Goal: Task Accomplishment & Management: Manage account settings

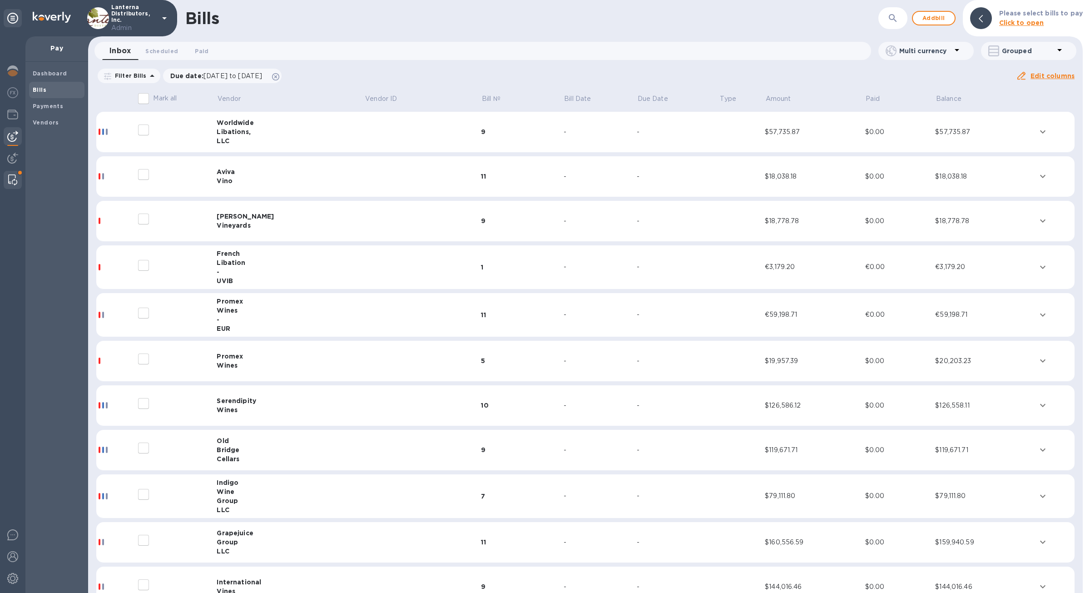
click at [14, 177] on img at bounding box center [12, 179] width 9 height 11
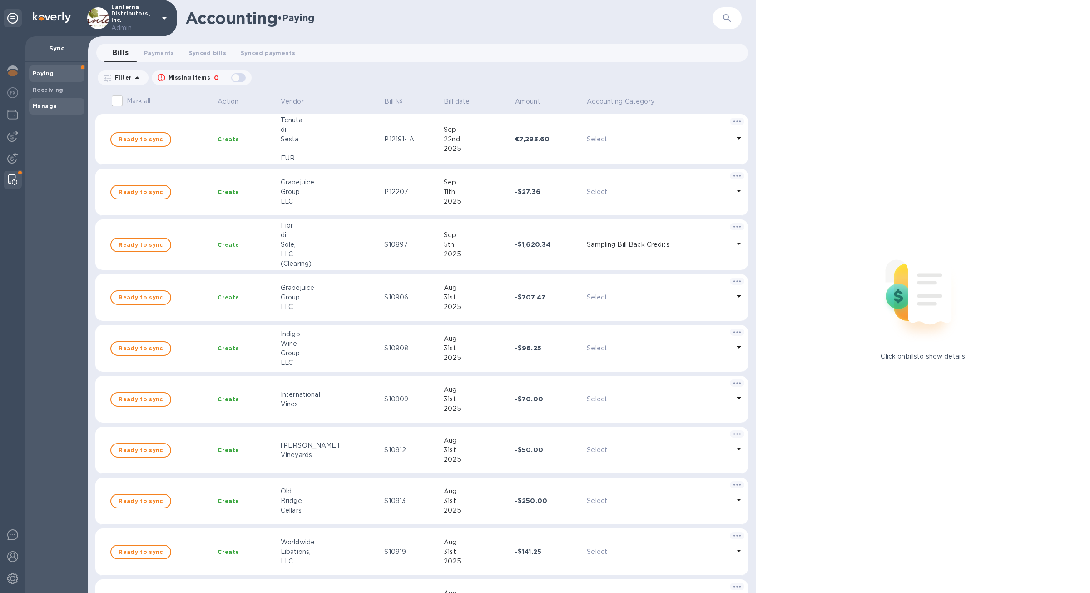
click at [59, 104] on span "Manage" at bounding box center [57, 106] width 48 height 9
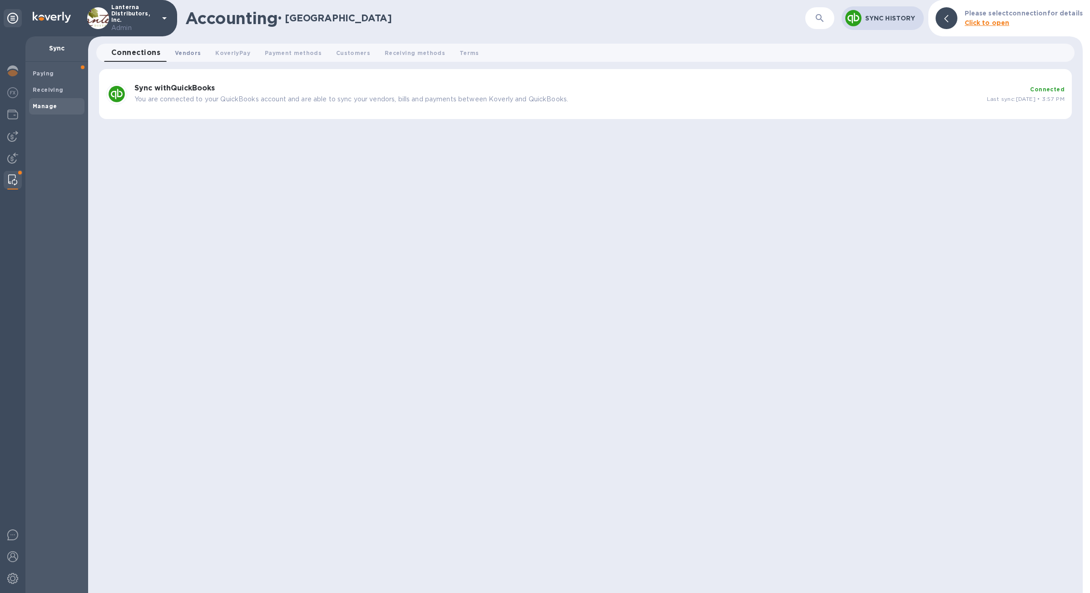
click at [191, 55] on span "Vendors 0" at bounding box center [188, 53] width 26 height 10
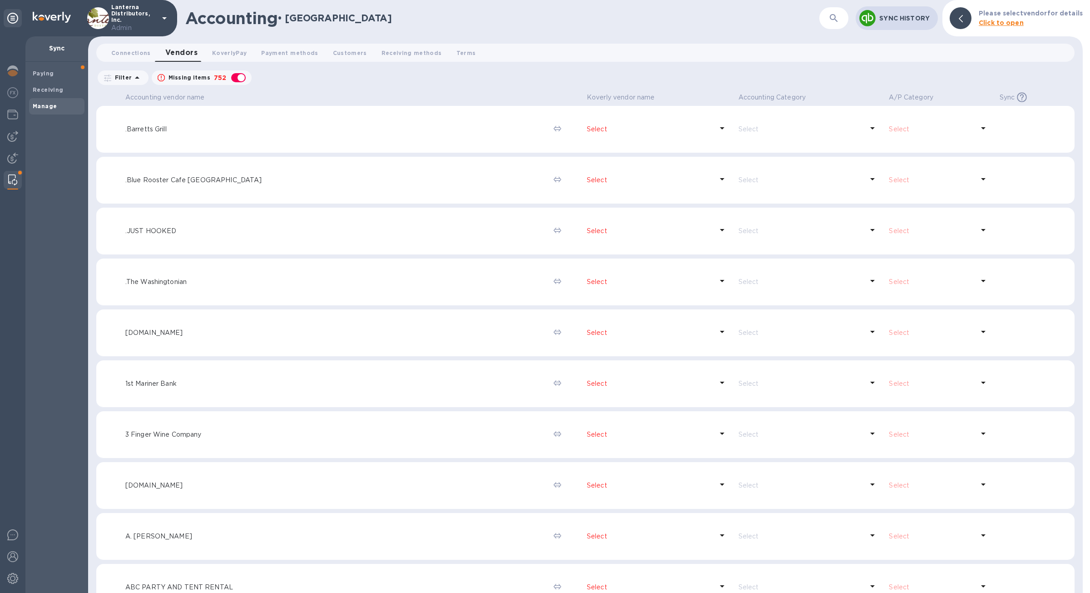
click at [836, 25] on button "button" at bounding box center [834, 18] width 22 height 22
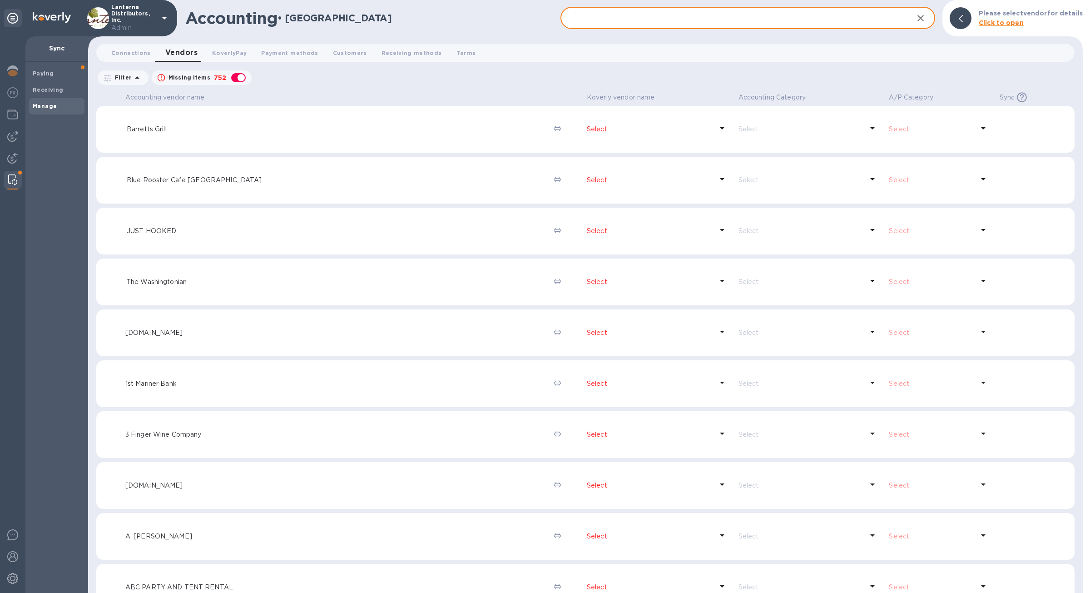
paste input "Lanterna"
type input "Lanterna"
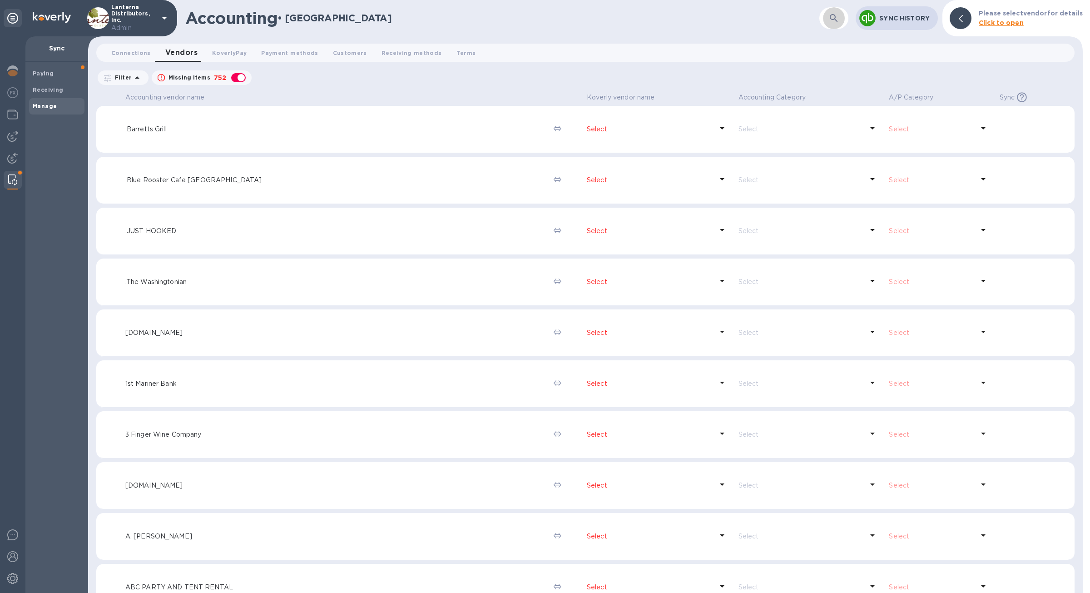
click at [829, 21] on button "button" at bounding box center [834, 18] width 22 height 22
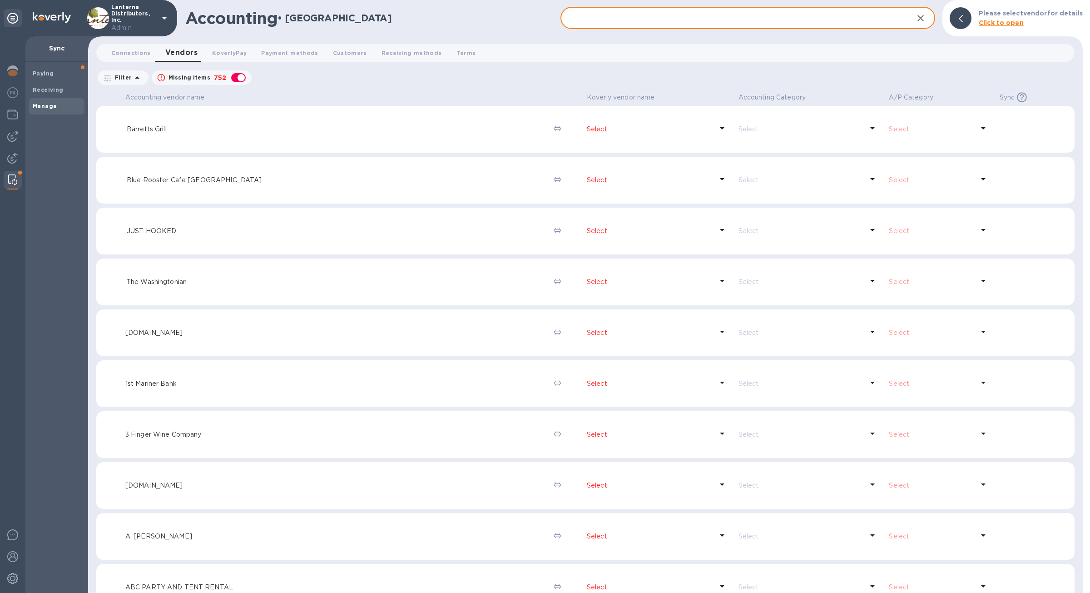
paste input "Cigliuti"
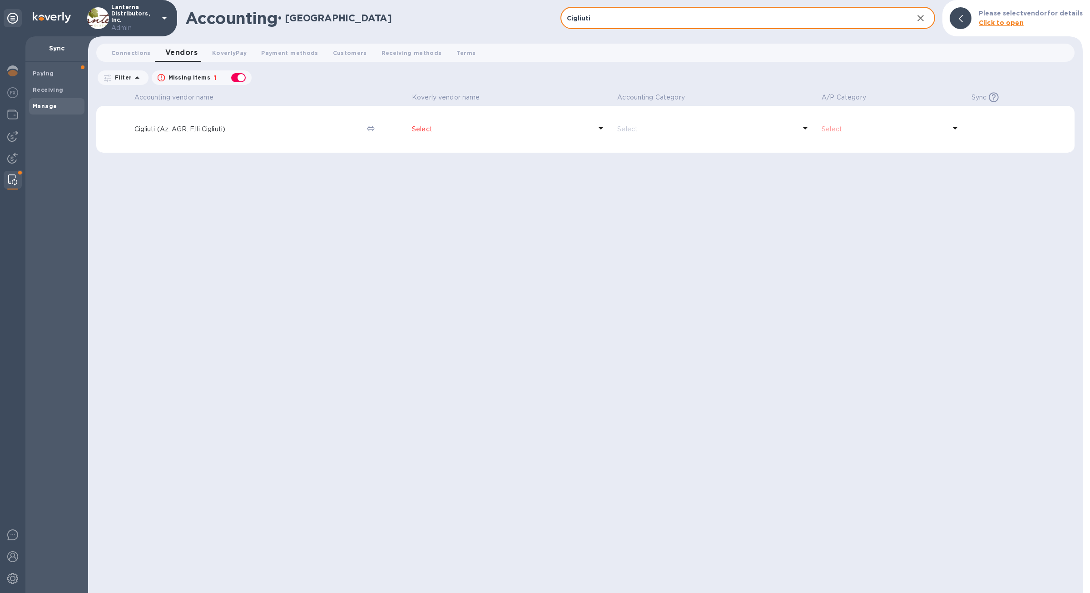
type input "Cigliuti"
click at [240, 81] on div "button" at bounding box center [238, 77] width 18 height 13
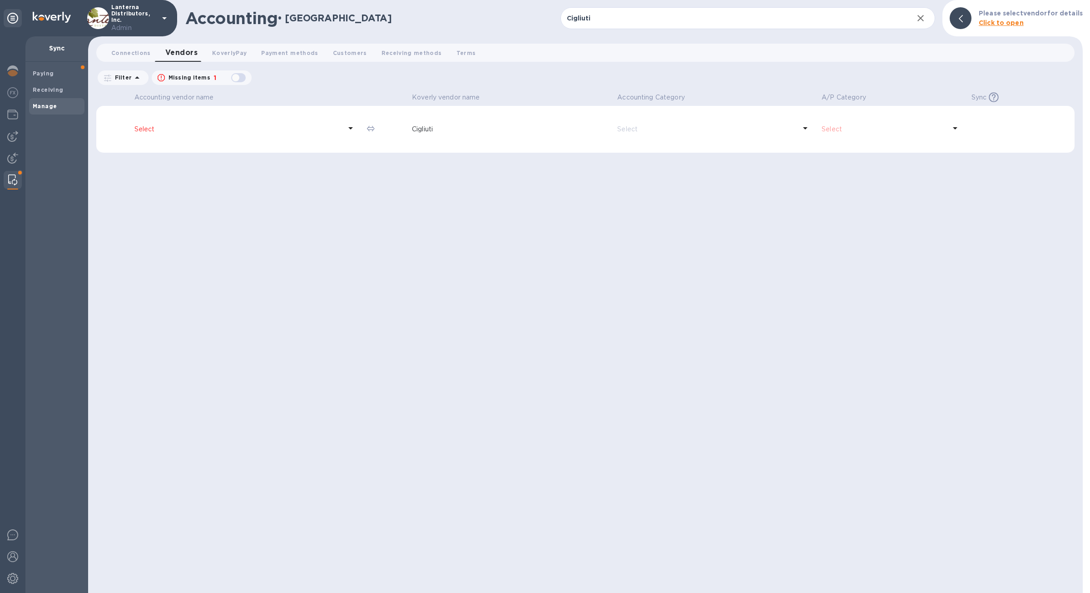
click at [226, 144] on td "Select" at bounding box center [247, 129] width 233 height 47
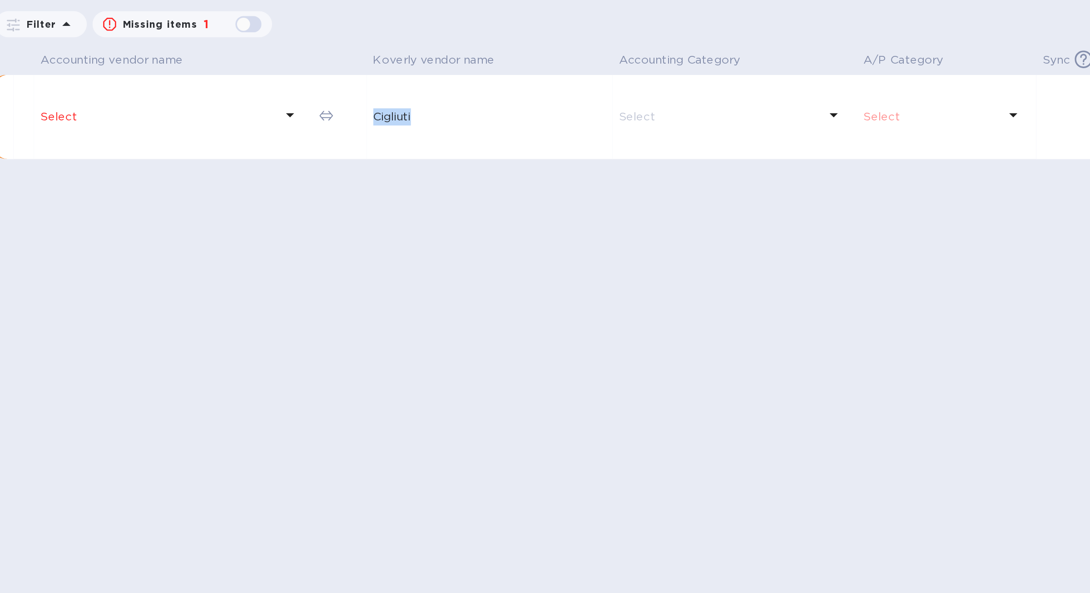
drag, startPoint x: 290, startPoint y: 133, endPoint x: 346, endPoint y: 132, distance: 55.9
click at [346, 132] on tr "Select Cigliuti Select Select Off" at bounding box center [422, 129] width 652 height 47
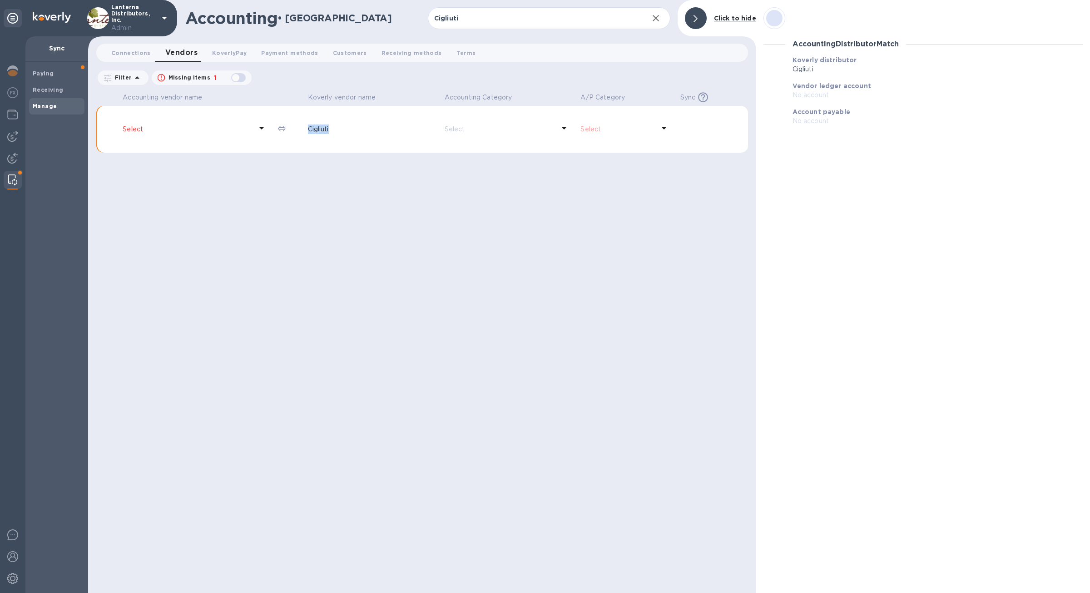
click at [241, 84] on div "Missing items 1" at bounding box center [202, 77] width 92 height 13
checkbox input "true"
click at [514, 24] on input "Cigliuti" at bounding box center [535, 18] width 214 height 22
click at [118, 51] on span "Connections 0" at bounding box center [131, 53] width 40 height 10
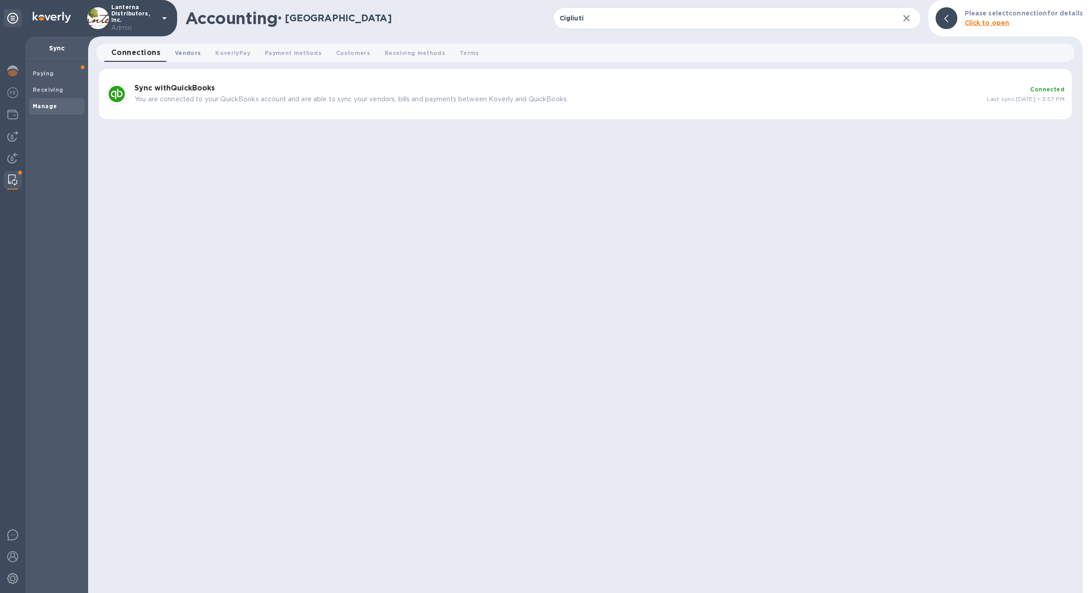
click at [195, 57] on span "Vendors 0" at bounding box center [188, 53] width 26 height 10
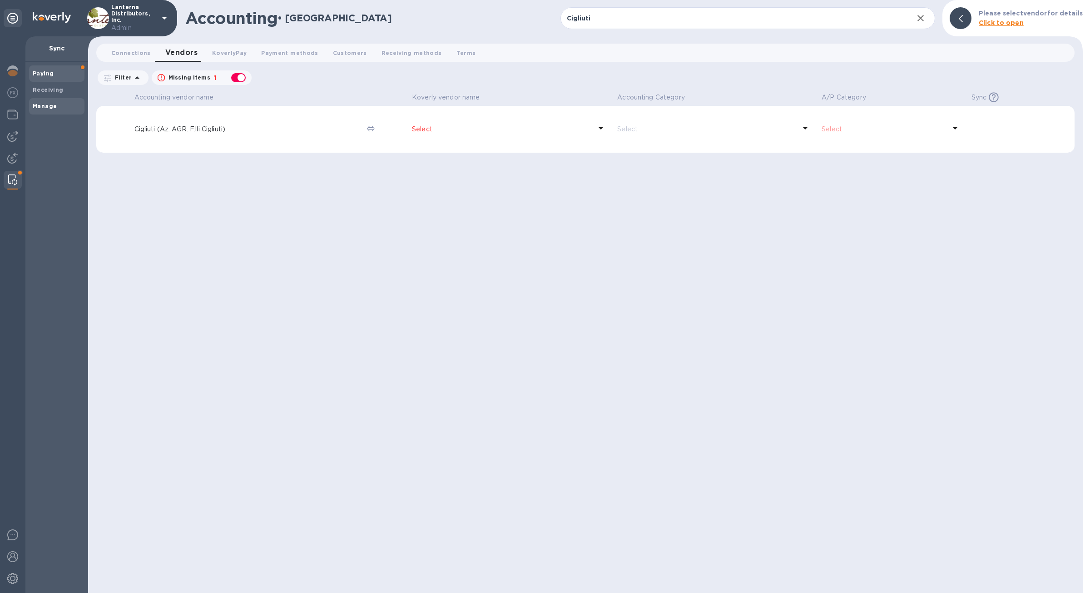
click at [64, 75] on span "Paying" at bounding box center [57, 73] width 48 height 9
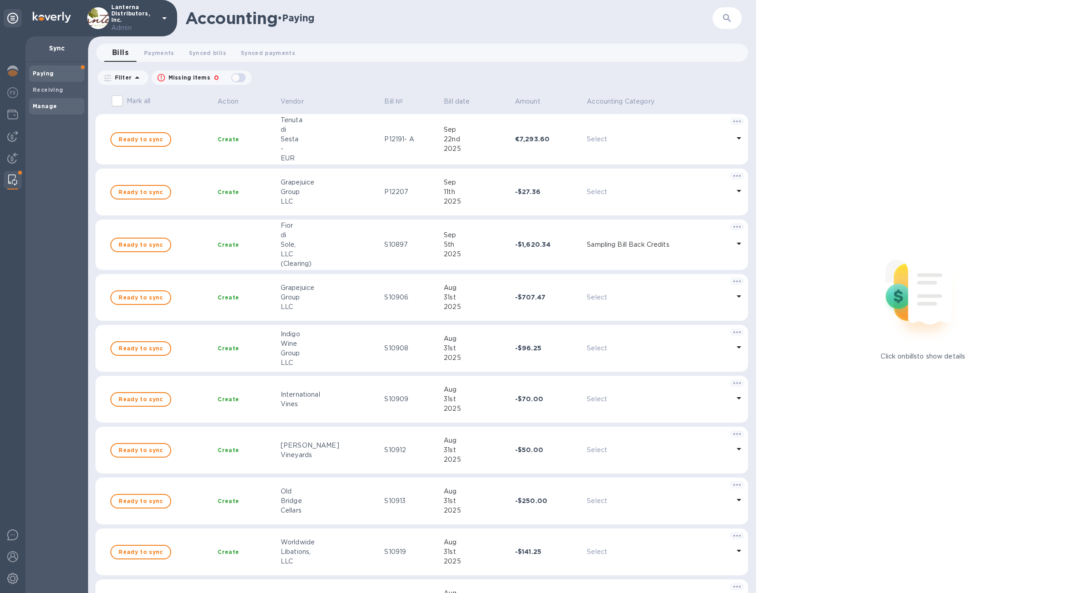
click at [65, 109] on span "Manage" at bounding box center [57, 106] width 48 height 9
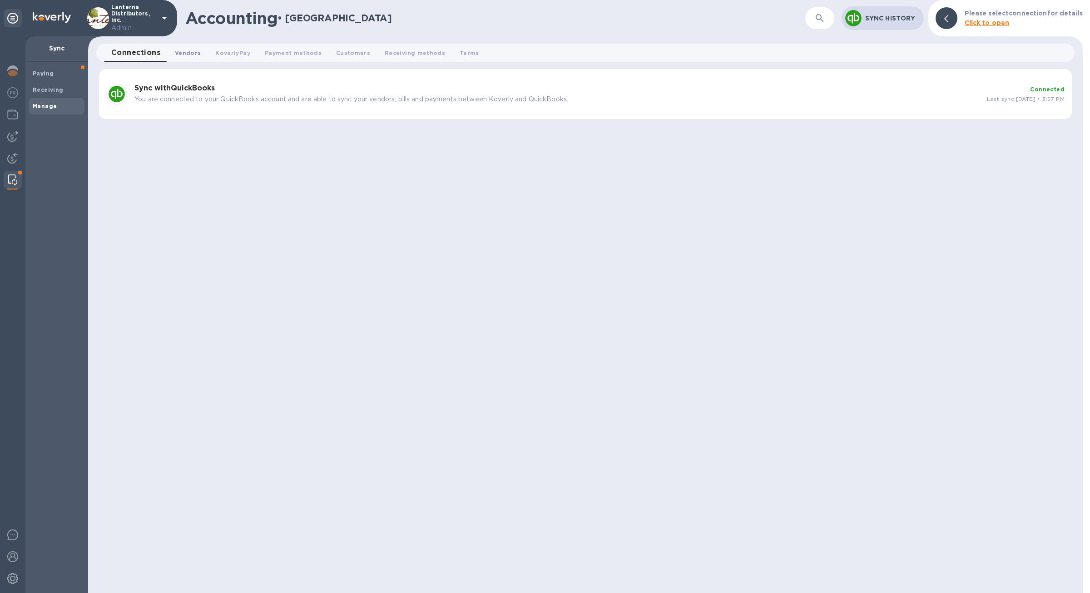
click at [194, 56] on span "Vendors 0" at bounding box center [188, 53] width 26 height 10
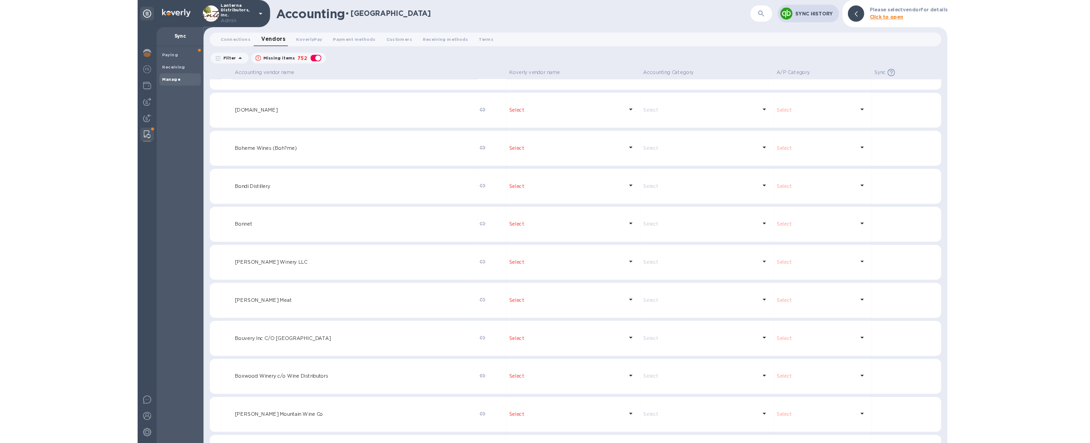
scroll to position [4601, 0]
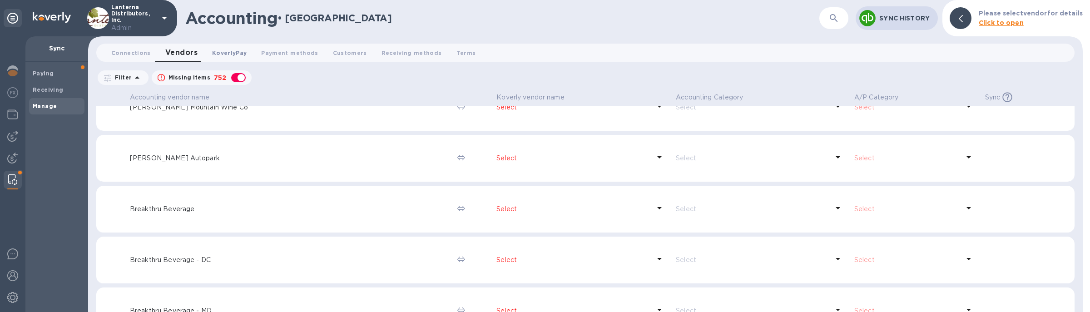
click at [225, 60] on button "KoverlyPay 0" at bounding box center [229, 53] width 49 height 18
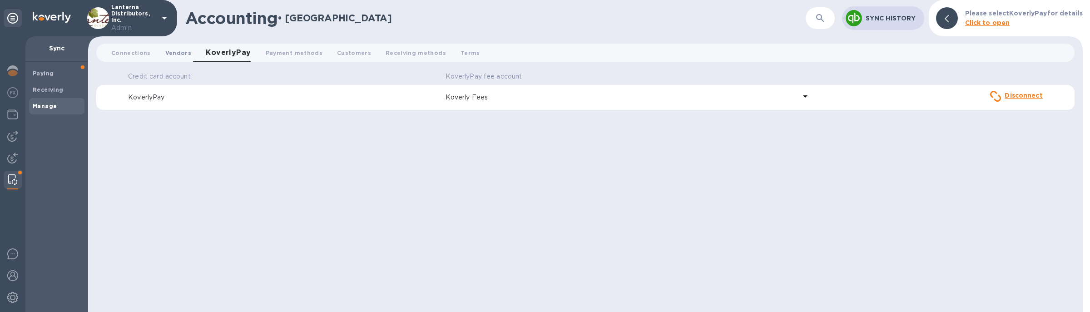
click at [182, 50] on span "Vendors 0" at bounding box center [178, 53] width 26 height 10
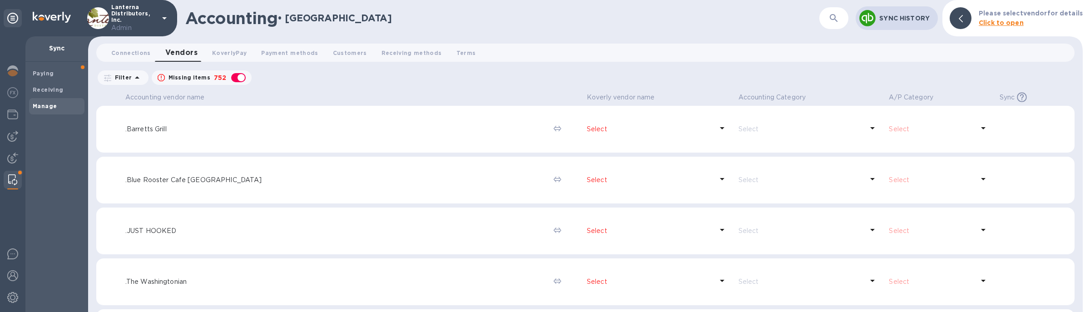
click at [830, 13] on icon "button" at bounding box center [834, 18] width 11 height 11
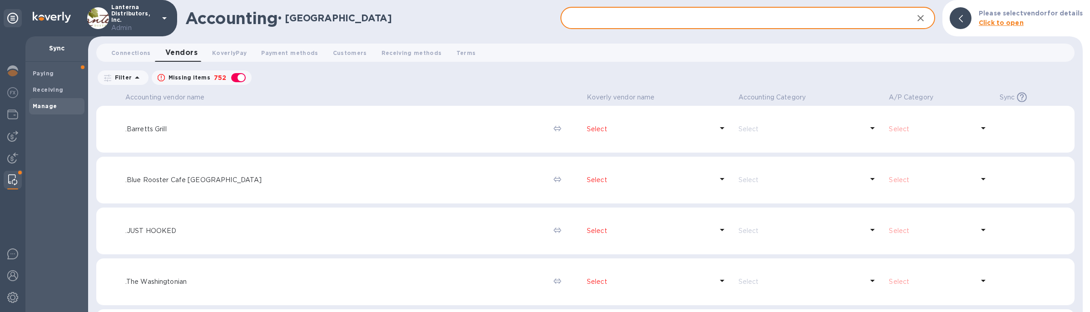
paste input "Cigliuti"
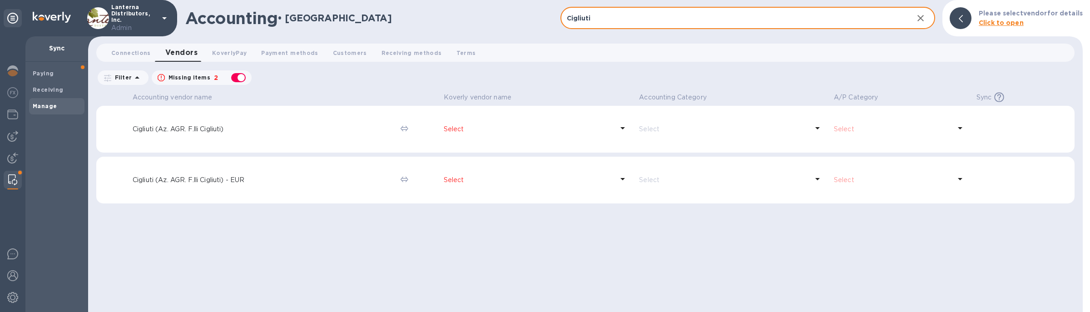
type input "Cigliuti"
click at [381, 187] on td "Cigliuti (Az. AGR. F.lli Cigliuti) - EUR" at bounding box center [263, 180] width 268 height 47
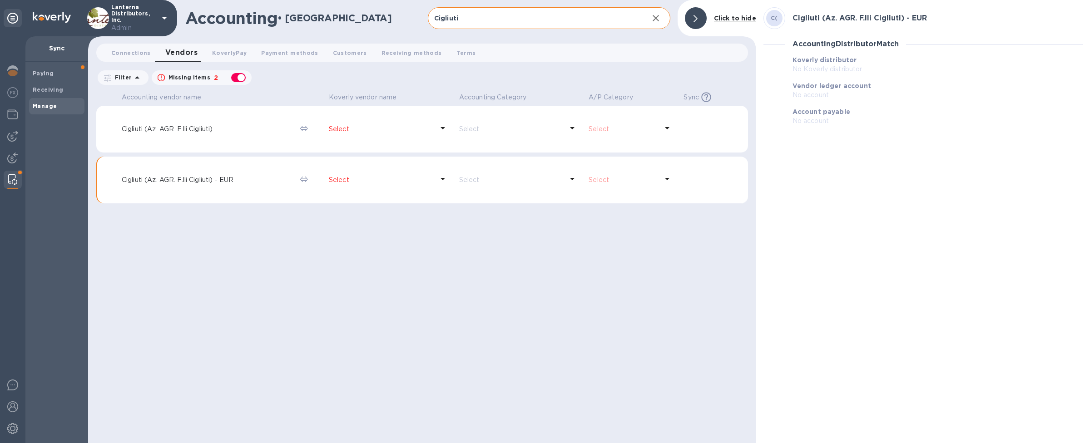
click at [431, 183] on p "Select" at bounding box center [381, 180] width 105 height 10
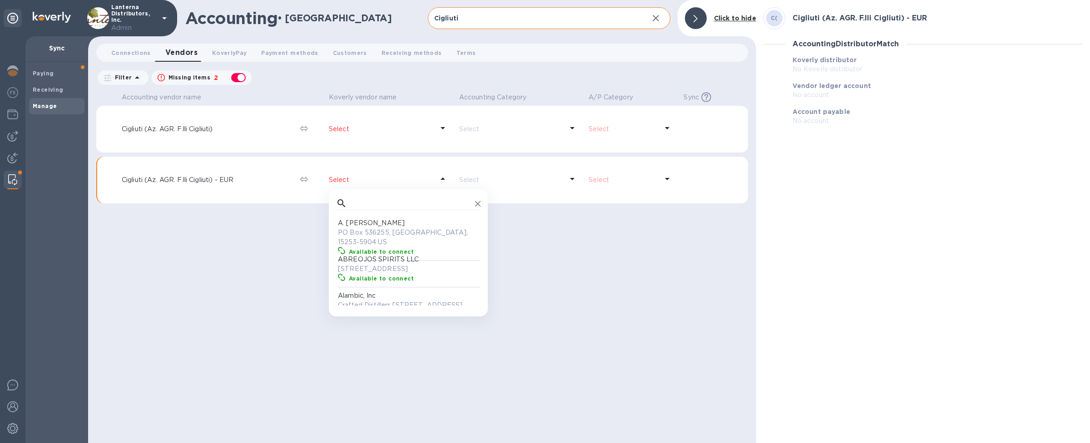
scroll to position [81, 141]
click at [405, 203] on input "text" at bounding box center [411, 204] width 121 height 14
paste input "Cigliuti"
type input "Cigliuti"
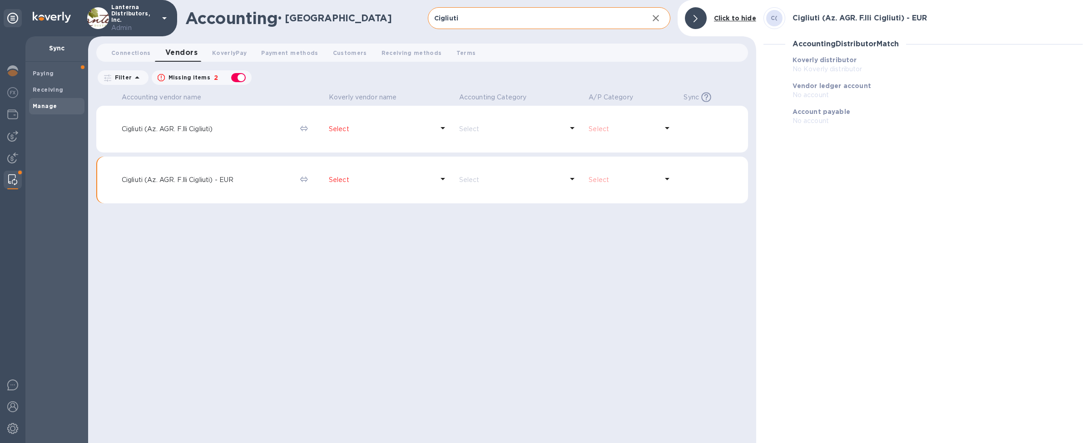
click at [535, 258] on div "Accounting vendor name [PERSON_NAME] vendor name Accounting Category A/P Catego…" at bounding box center [422, 266] width 652 height 353
